Goal: Browse casually

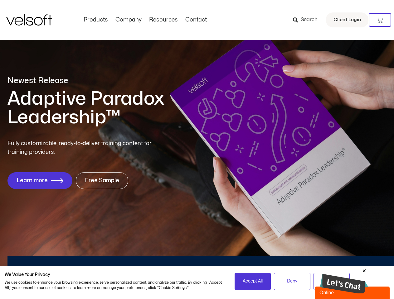
click at [197, 150] on div "Fully customizable, ready-to-deliver training content for training providers. L…" at bounding box center [196, 164] width 379 height 50
click at [380, 20] on icon at bounding box center [380, 20] width 6 height 6
click at [252, 281] on span "Accept All" at bounding box center [253, 281] width 20 height 7
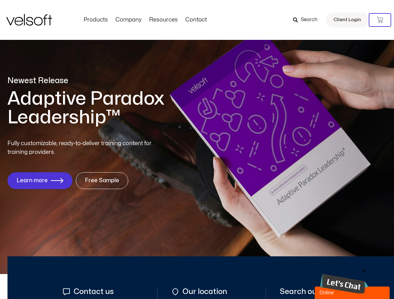
click at [344, 281] on img at bounding box center [344, 284] width 48 height 20
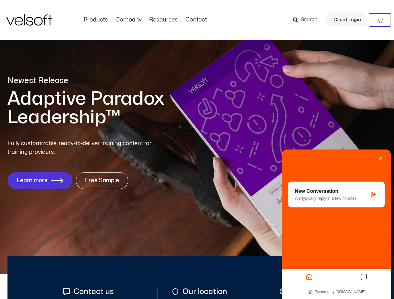
click at [364, 271] on icon "Messages" at bounding box center [363, 277] width 7 height 12
